Goal: Find specific page/section: Find specific page/section

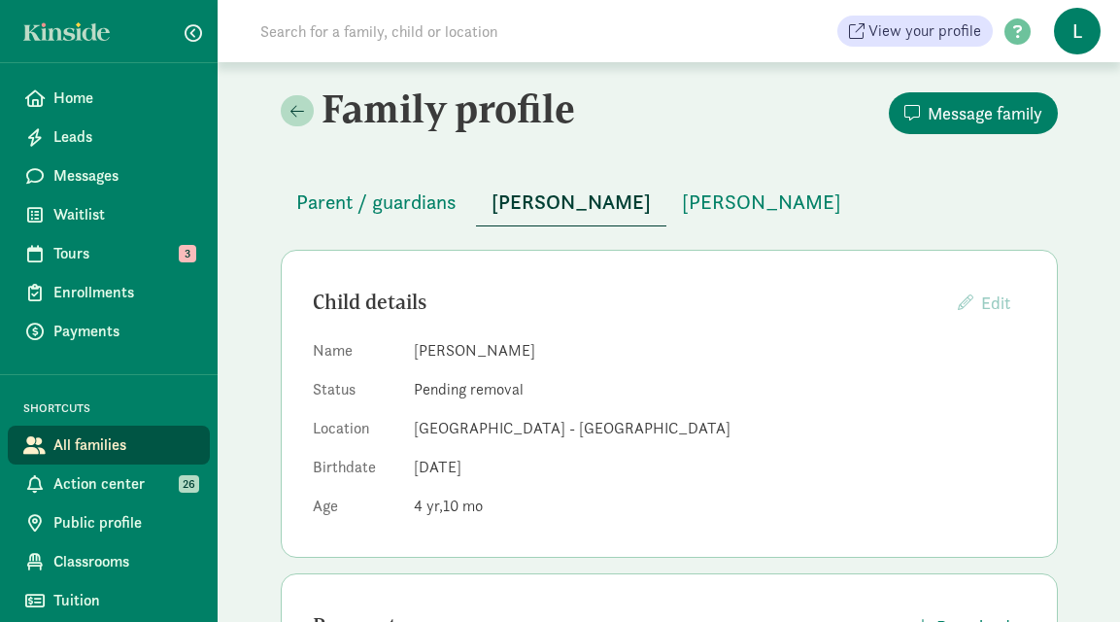
click at [400, 20] on input at bounding box center [521, 31] width 545 height 39
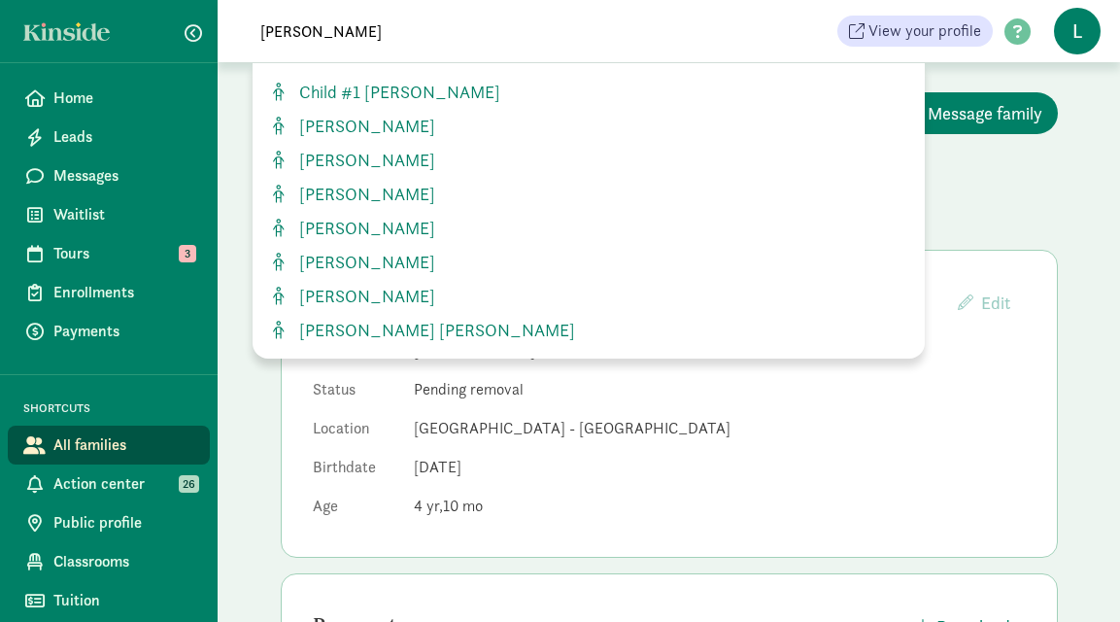
type input "isabella"
click at [355, 195] on span "Isabella Lopez" at bounding box center [363, 194] width 144 height 22
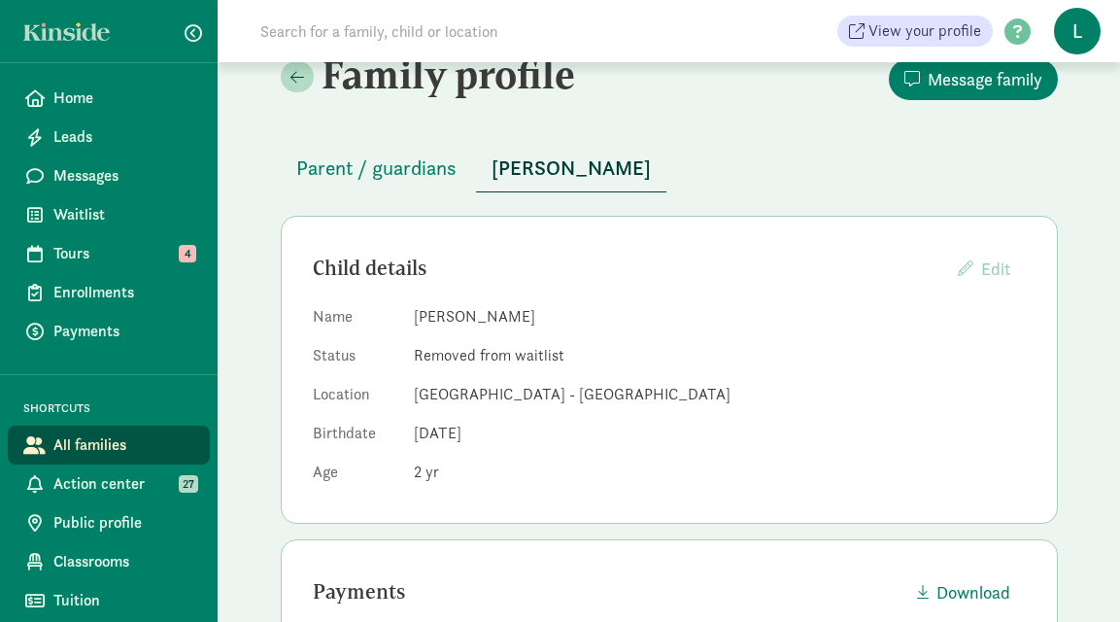
scroll to position [23, 0]
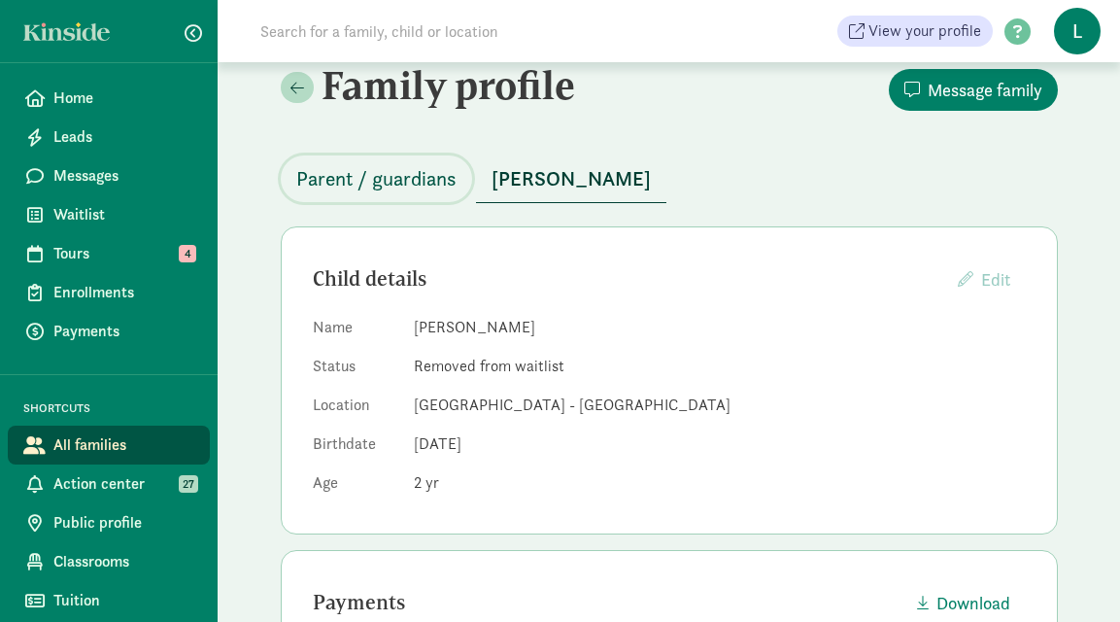
click at [387, 169] on span "Parent / guardians" at bounding box center [376, 178] width 160 height 31
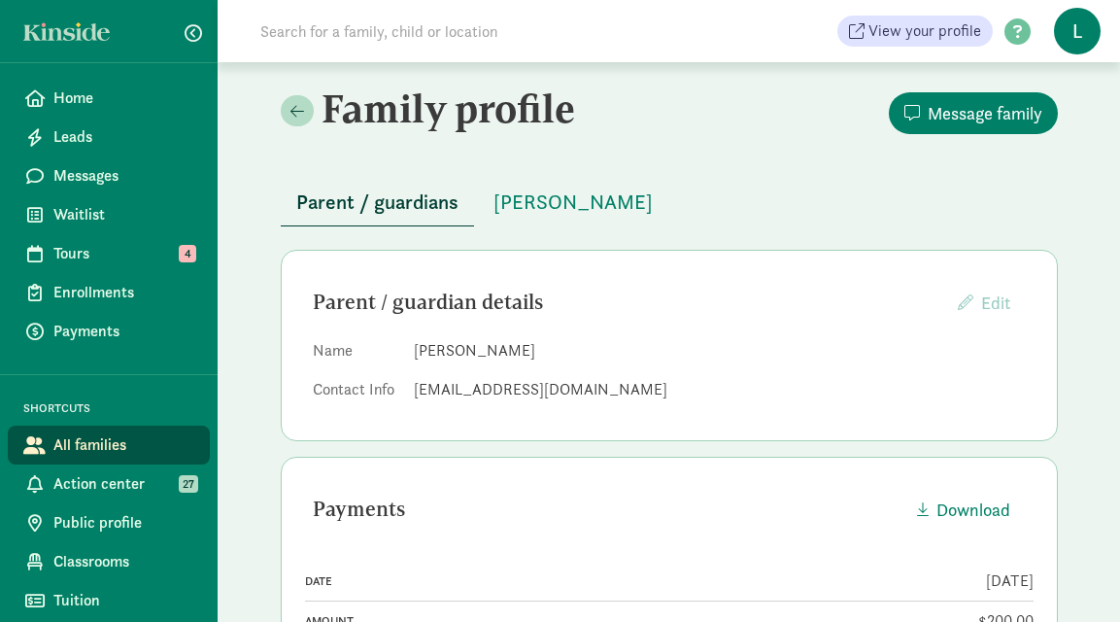
click at [359, 41] on input at bounding box center [521, 31] width 545 height 39
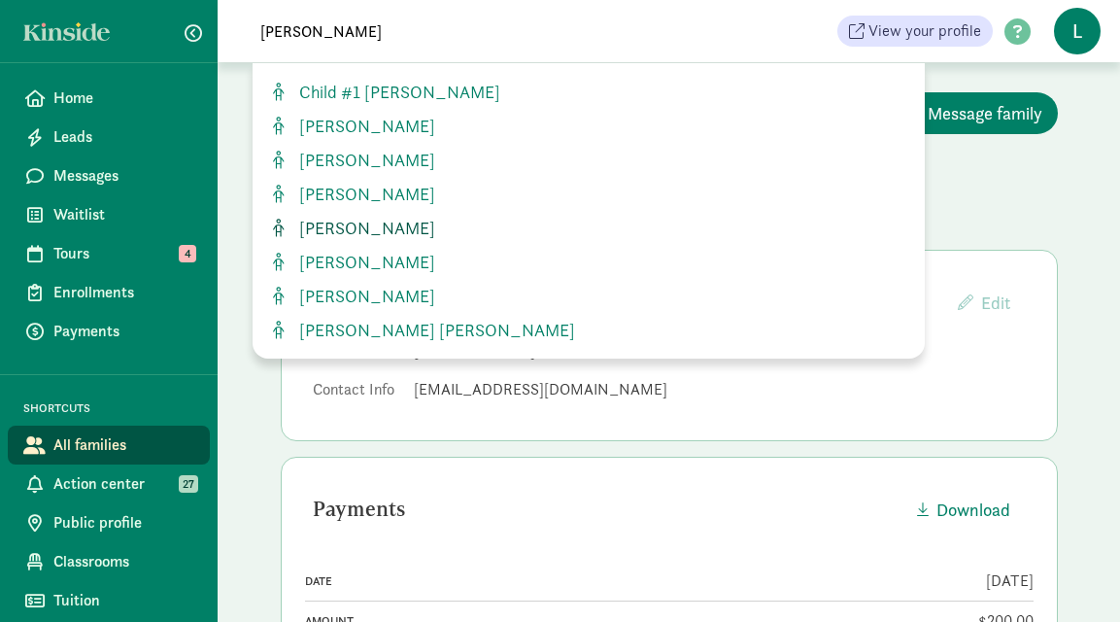
type input "[PERSON_NAME]"
click at [381, 225] on span "[PERSON_NAME]" at bounding box center [363, 228] width 144 height 22
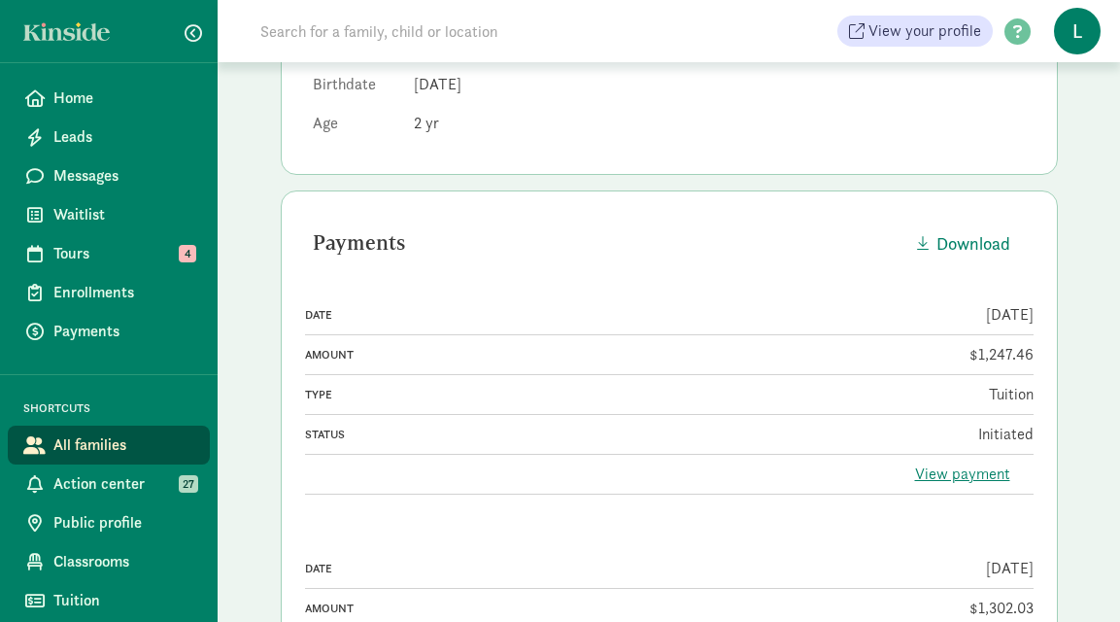
scroll to position [386, 0]
click at [949, 474] on link "View payment" at bounding box center [962, 470] width 95 height 20
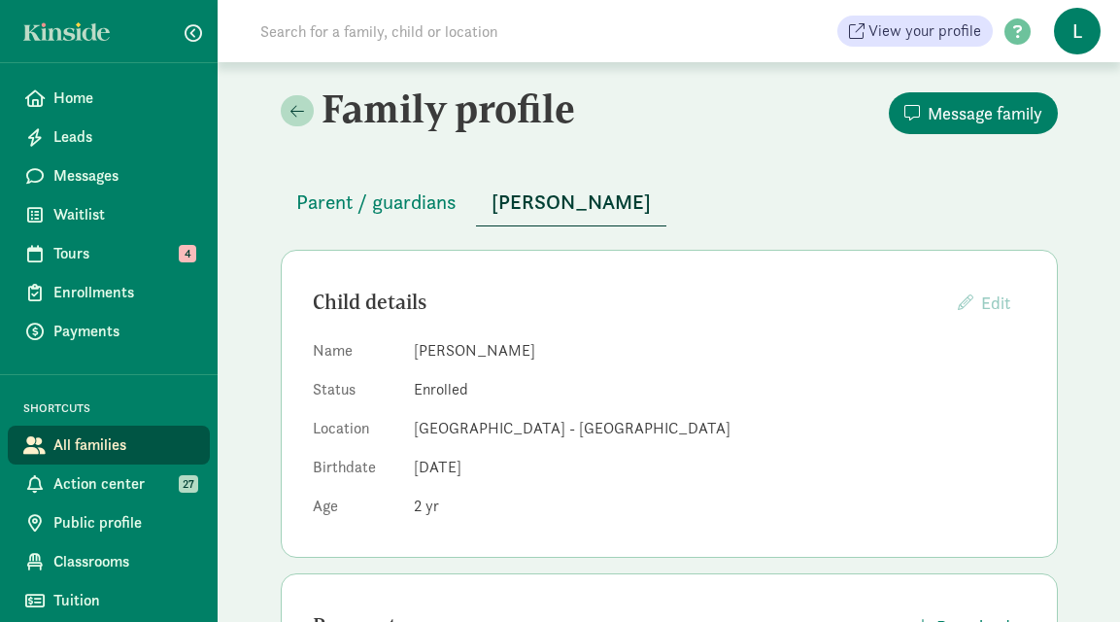
click at [353, 33] on input at bounding box center [521, 31] width 545 height 39
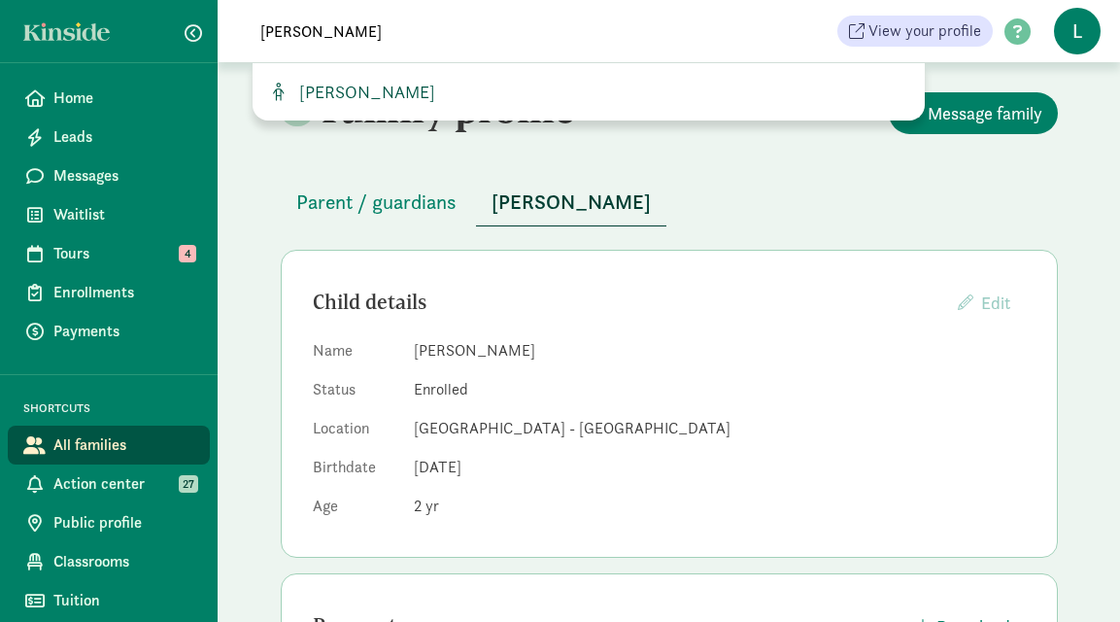
type input "[PERSON_NAME]"
click at [360, 87] on span "[PERSON_NAME]" at bounding box center [363, 92] width 144 height 22
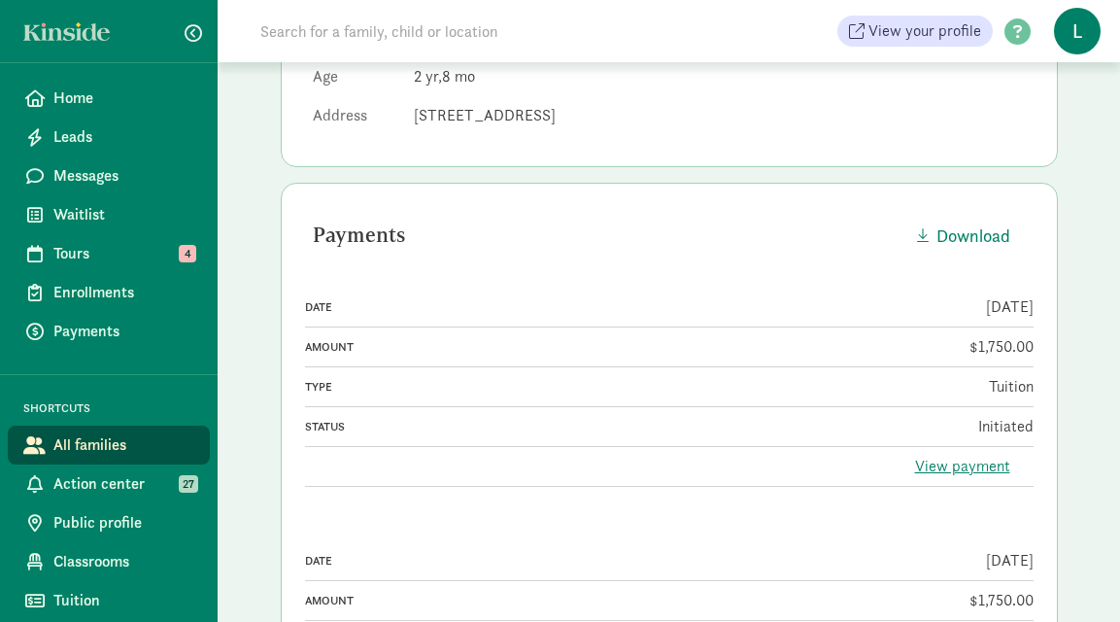
scroll to position [437, 0]
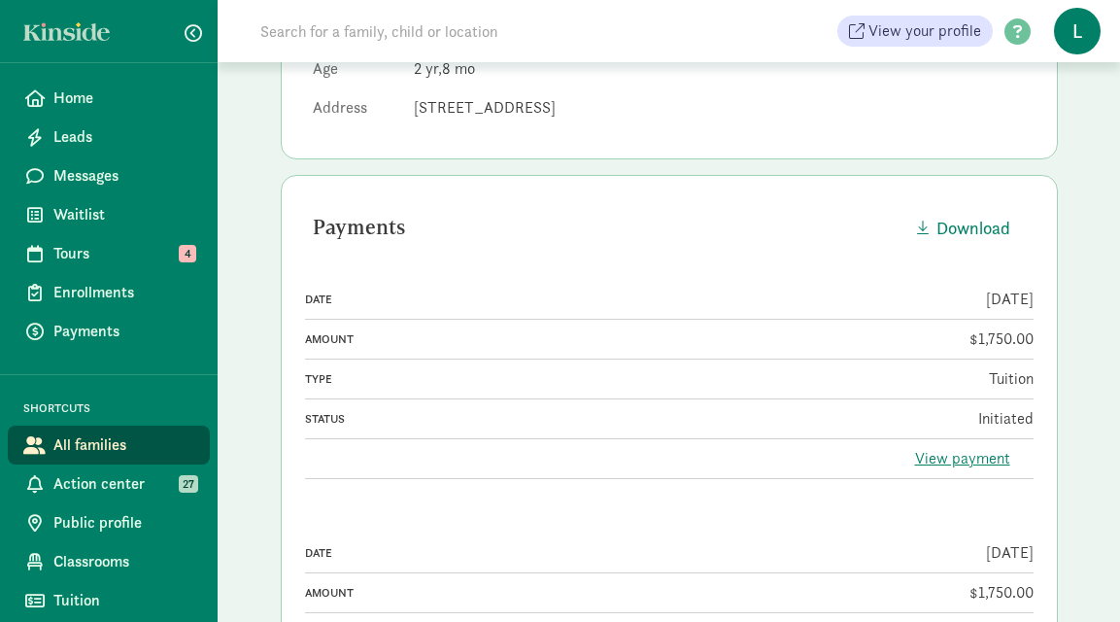
click at [336, 30] on input at bounding box center [521, 31] width 545 height 39
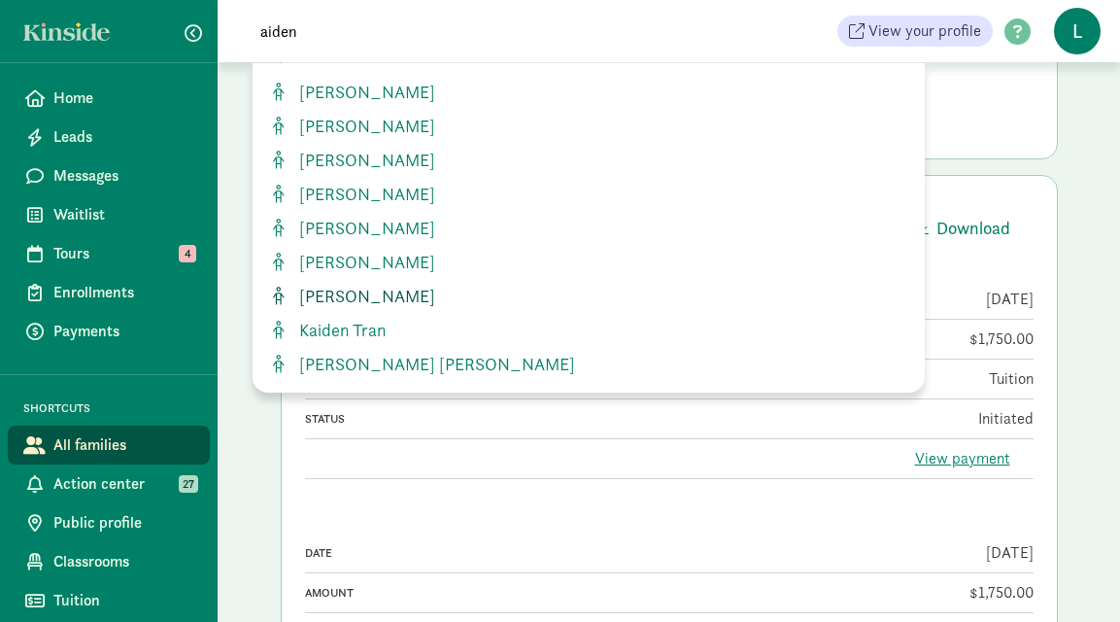
type input "aiden"
click at [365, 290] on span "Aiden Steen" at bounding box center [363, 296] width 144 height 22
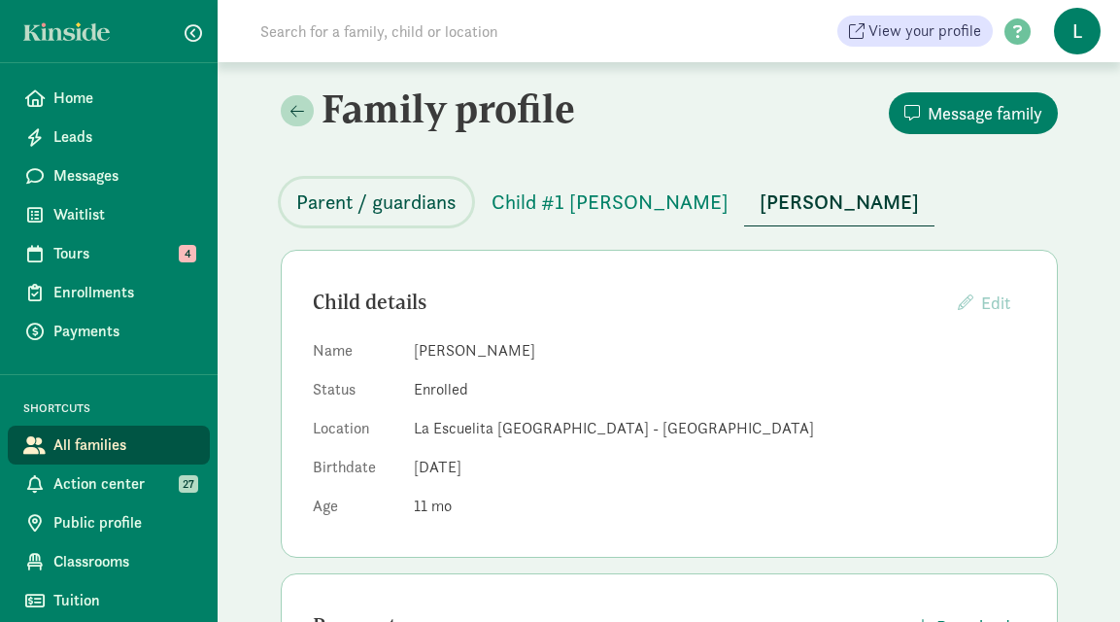
click at [347, 213] on span "Parent / guardians" at bounding box center [376, 201] width 160 height 31
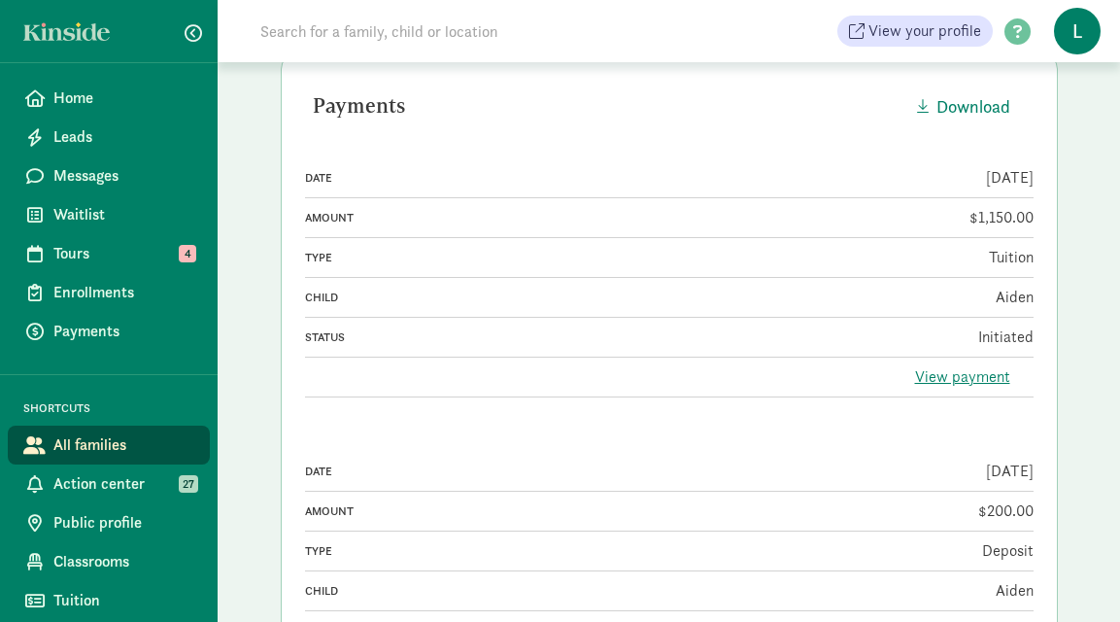
scroll to position [422, 0]
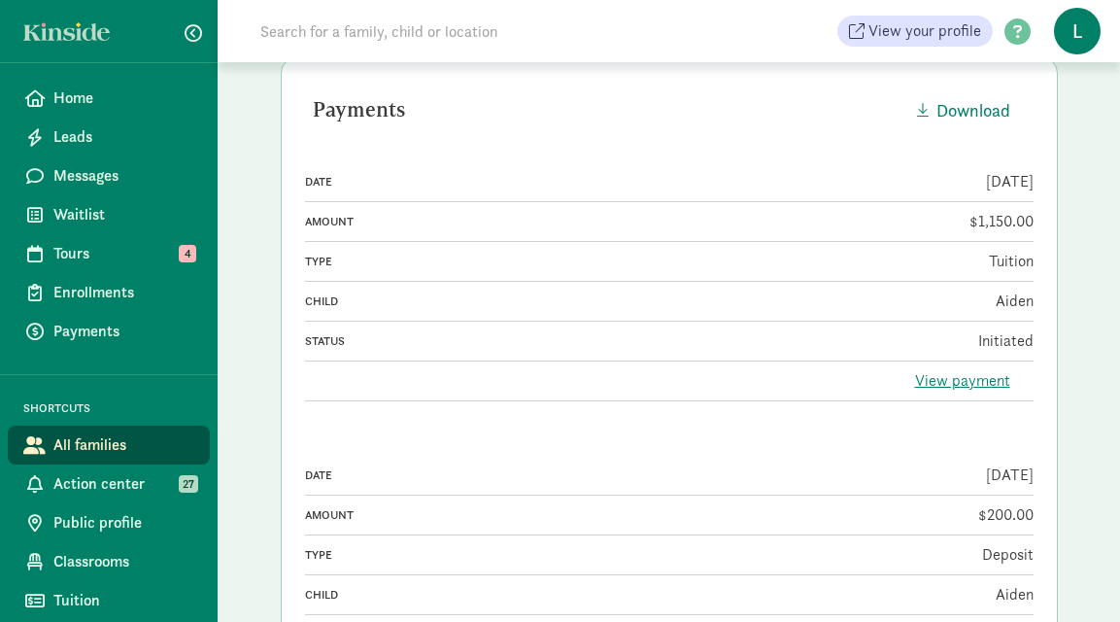
click at [315, 32] on input at bounding box center [521, 31] width 545 height 39
click at [390, 27] on input at bounding box center [521, 31] width 545 height 39
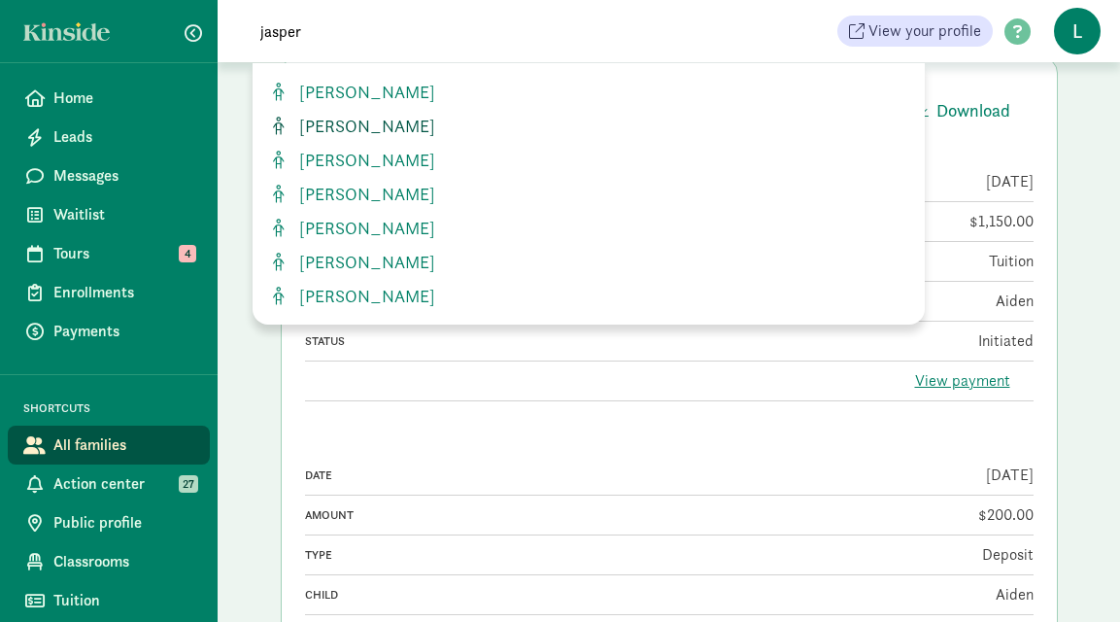
type input "jasper"
click at [410, 126] on span "[PERSON_NAME]" at bounding box center [363, 126] width 144 height 22
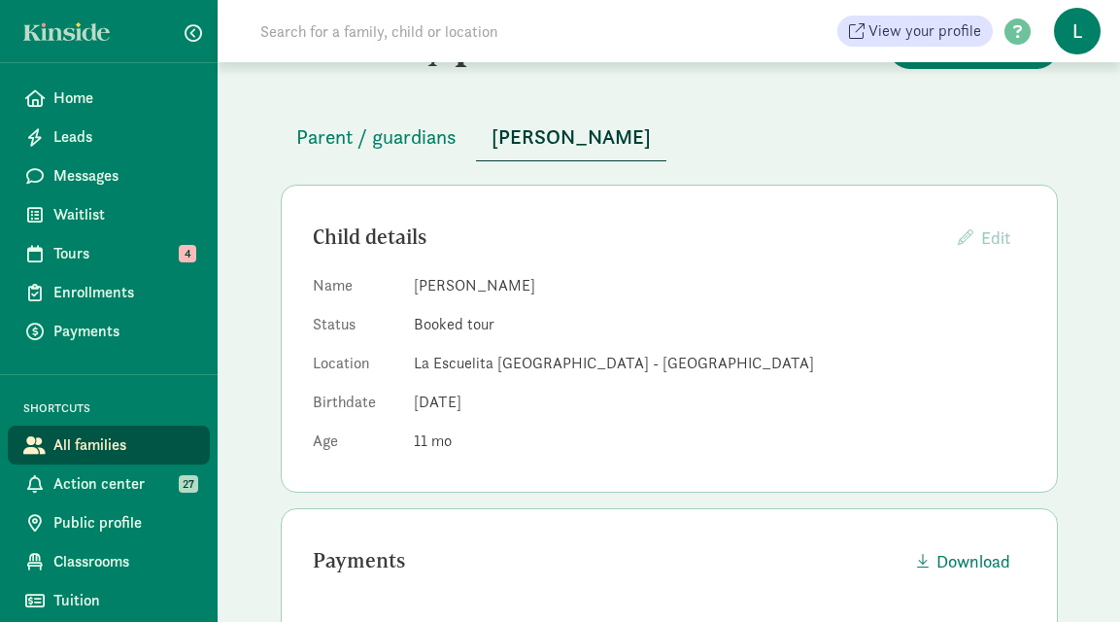
scroll to position [64, 0]
click at [373, 33] on input at bounding box center [521, 31] width 545 height 39
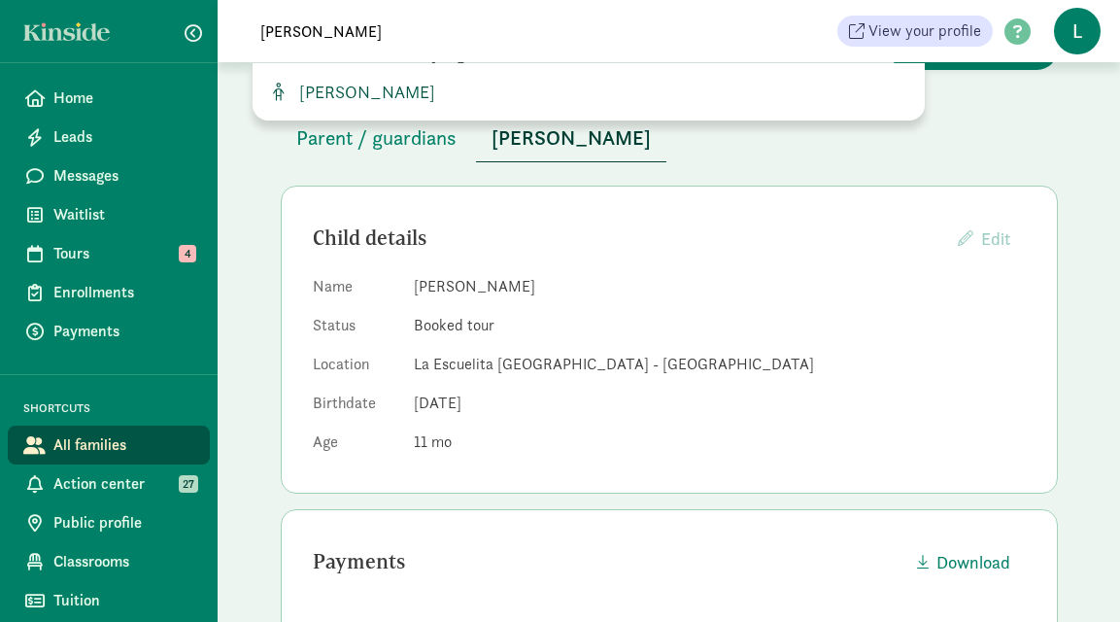
type input "[PERSON_NAME]"
click at [365, 90] on span "[PERSON_NAME]" at bounding box center [363, 92] width 144 height 22
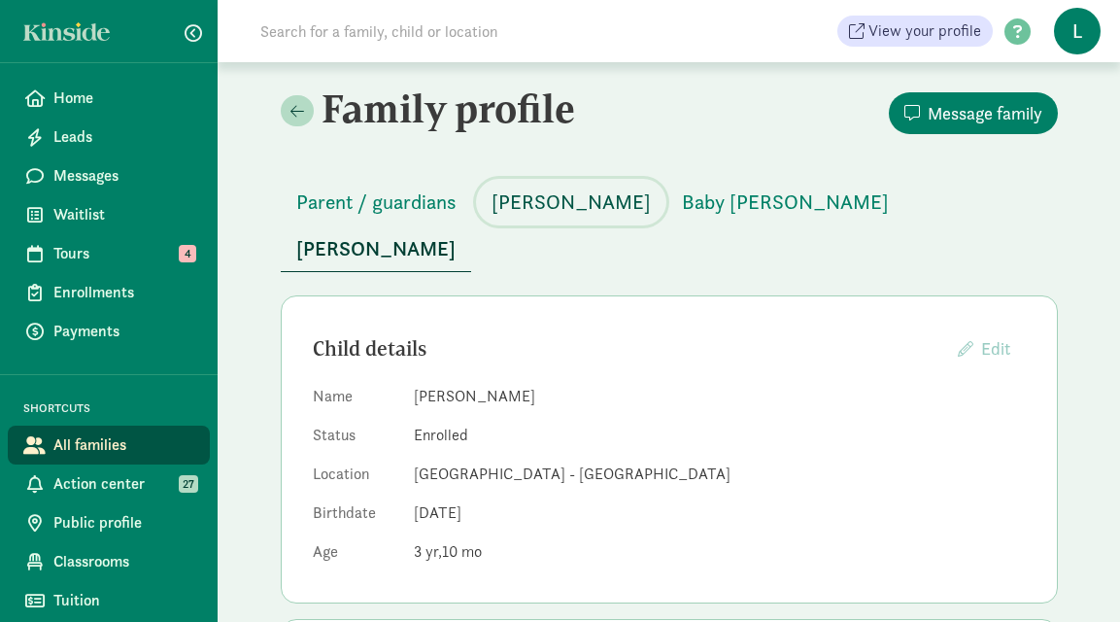
click at [533, 209] on span "Madeleine Clark" at bounding box center [570, 201] width 159 height 31
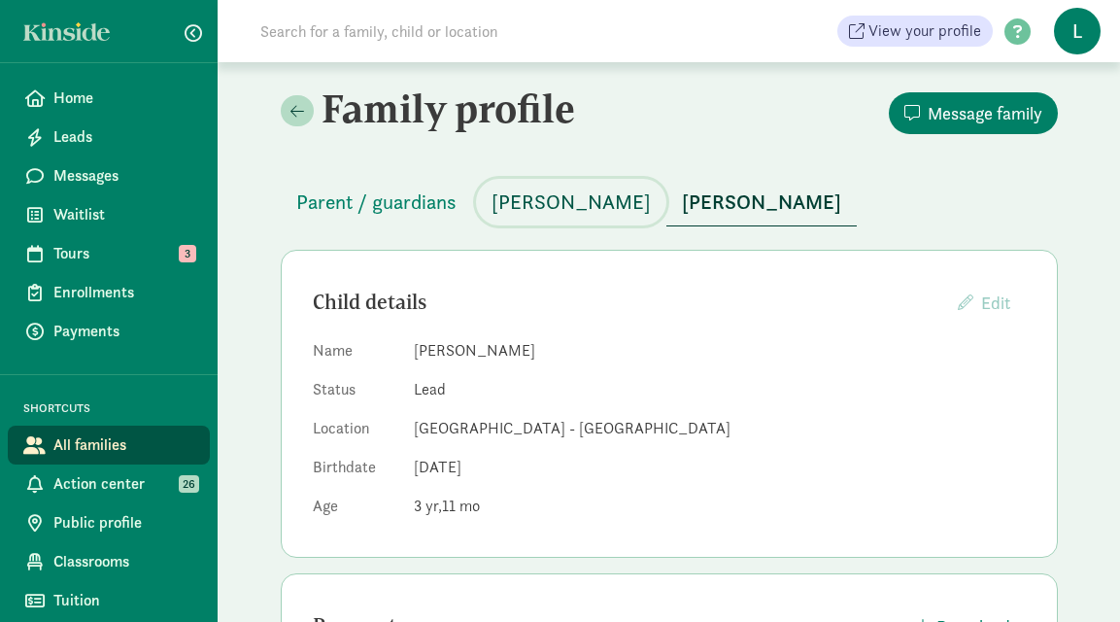
click at [545, 205] on span "Benicio Chahud" at bounding box center [570, 201] width 159 height 31
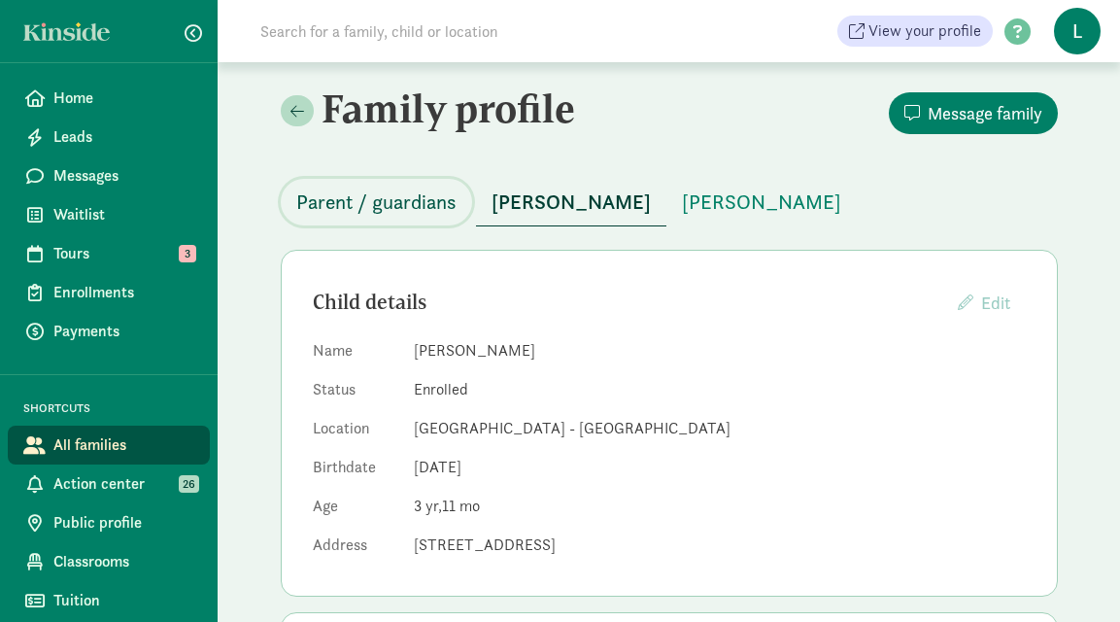
click at [381, 188] on span "Parent / guardians" at bounding box center [376, 201] width 160 height 31
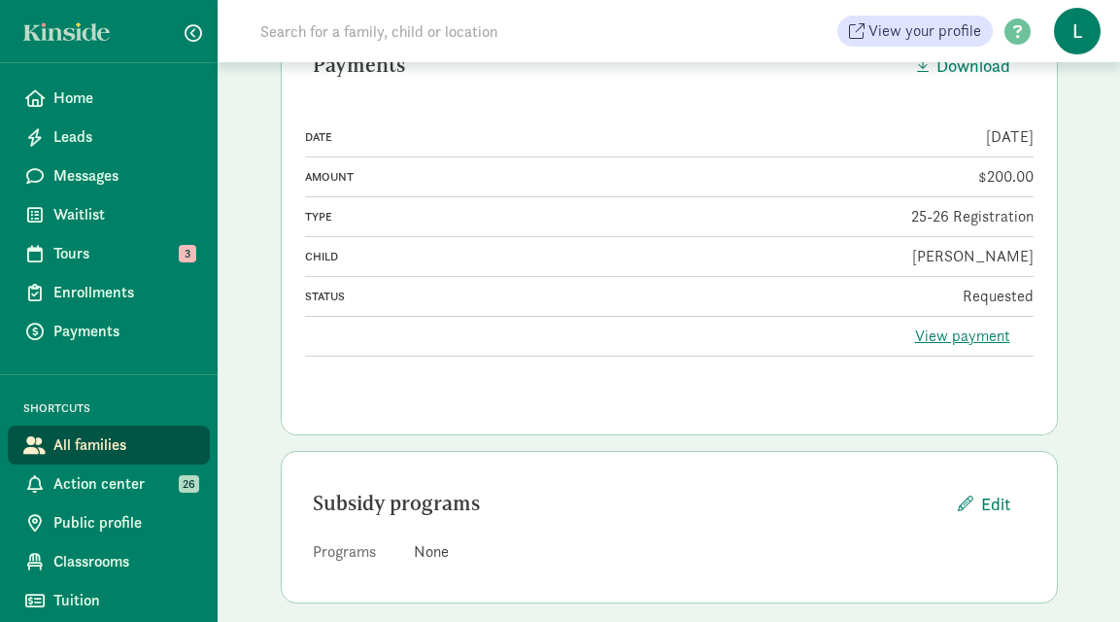
scroll to position [782, 0]
